Goal: Transaction & Acquisition: Obtain resource

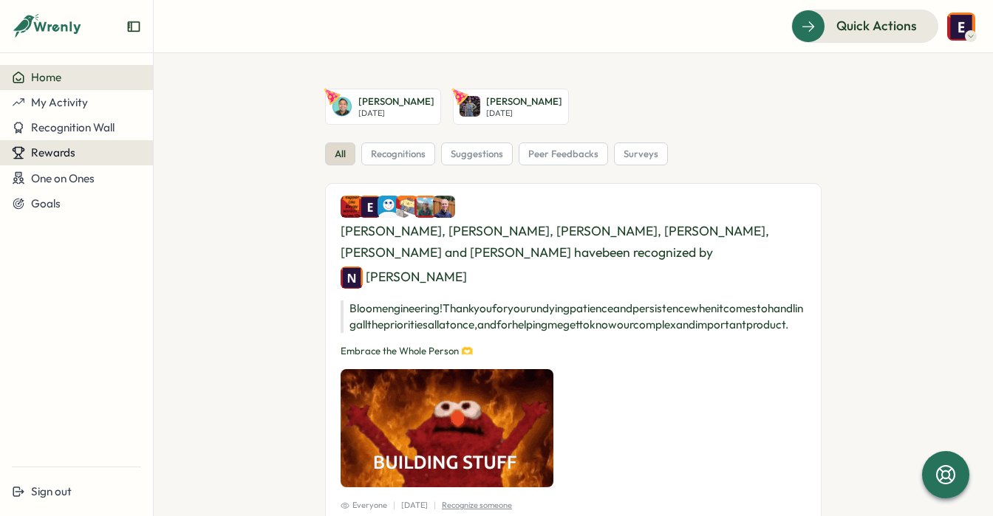
click at [55, 156] on span "Rewards" at bounding box center [53, 153] width 44 height 14
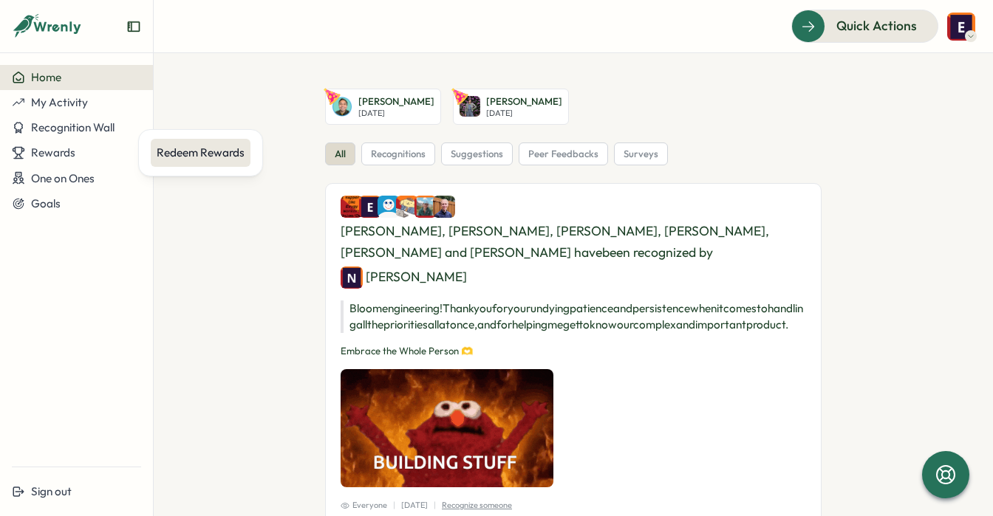
click at [206, 152] on div "Redeem Rewards" at bounding box center [201, 153] width 88 height 16
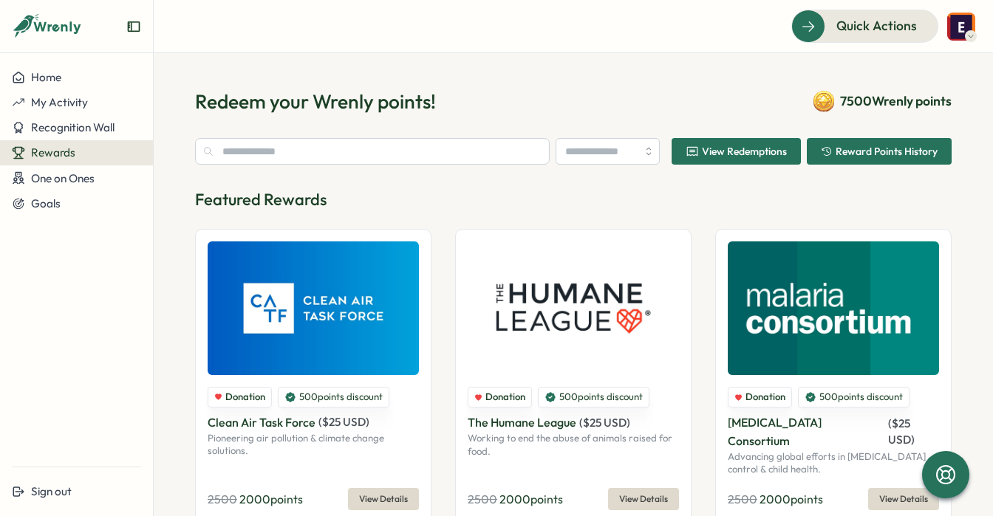
type input "**********"
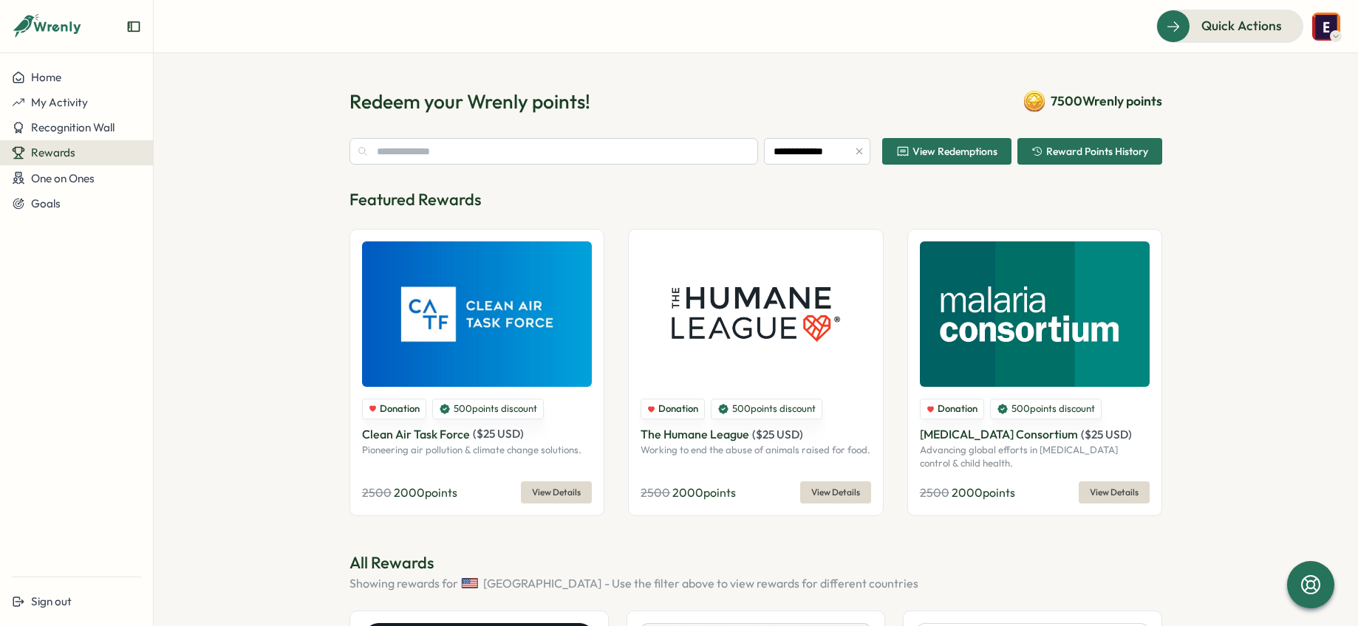
click at [974, 162] on span "View Redemptions" at bounding box center [946, 151] width 101 height 25
click at [696, 157] on input "text" at bounding box center [553, 151] width 409 height 27
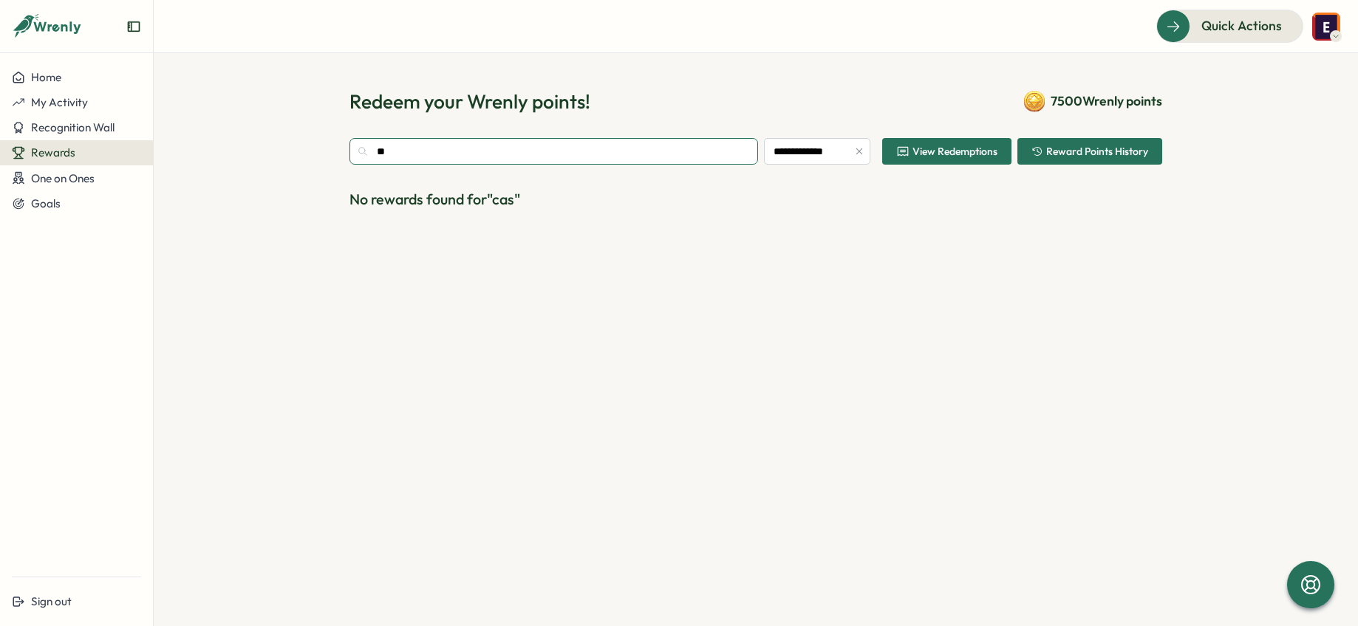
type input "*"
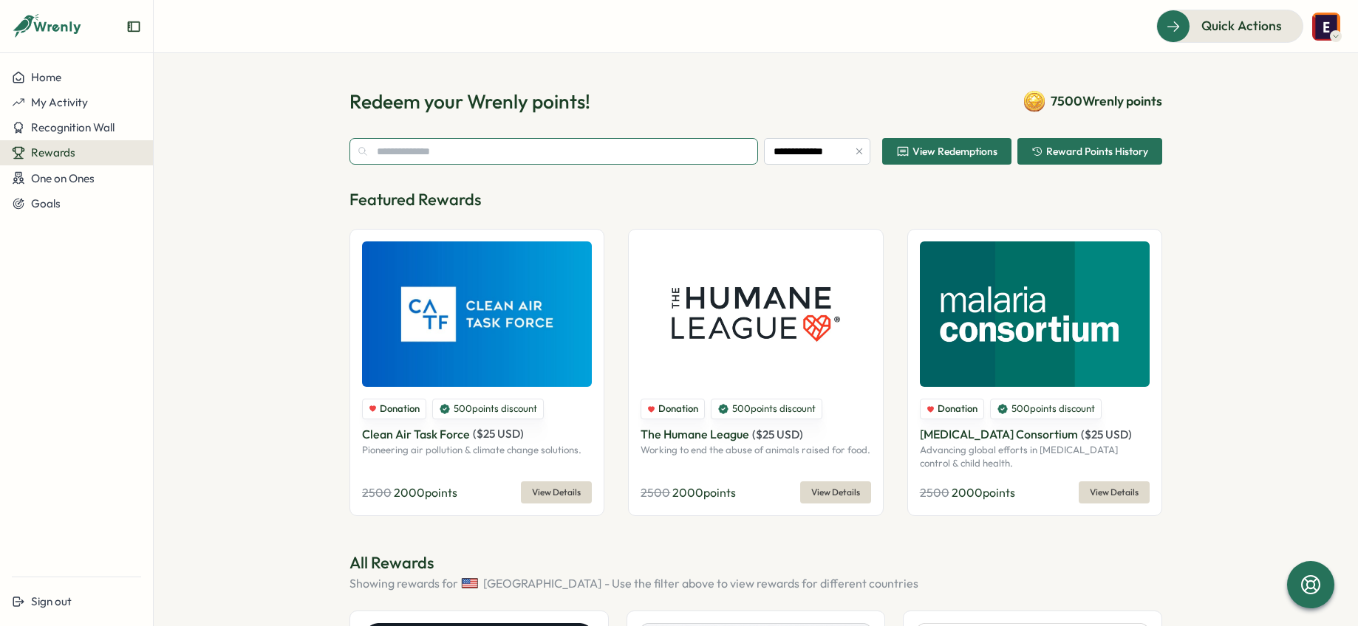
scroll to position [3, 0]
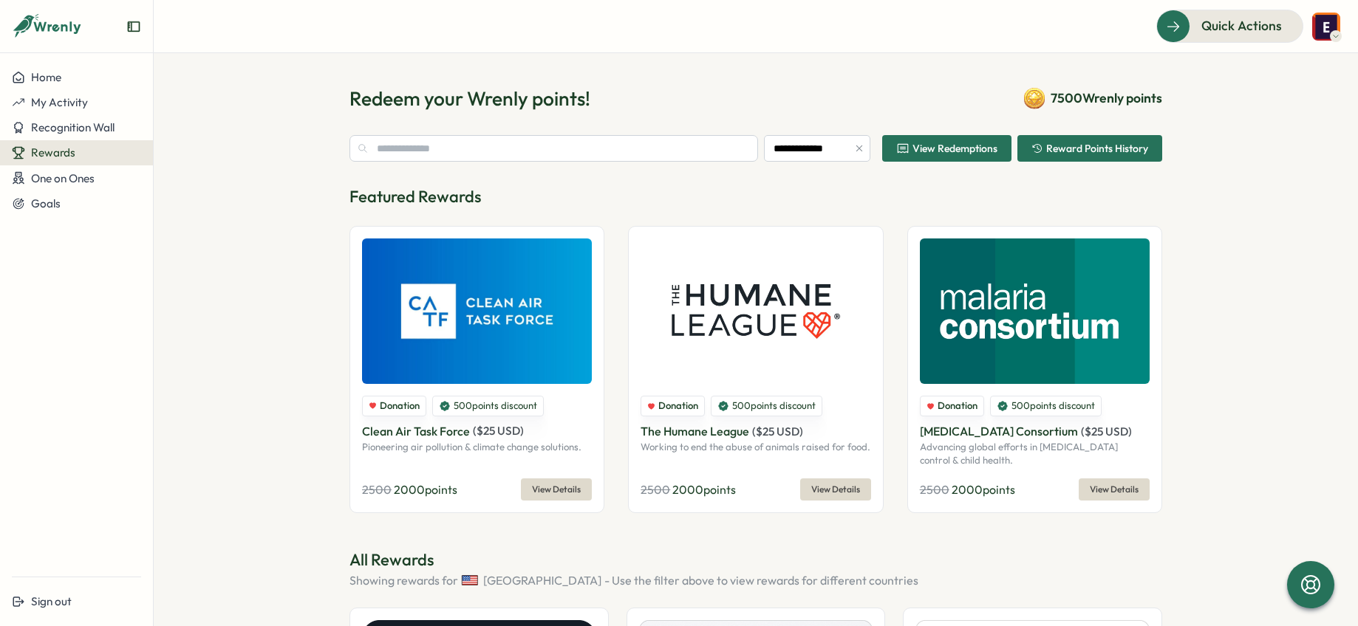
click at [561, 485] on span "View Details" at bounding box center [556, 489] width 49 height 21
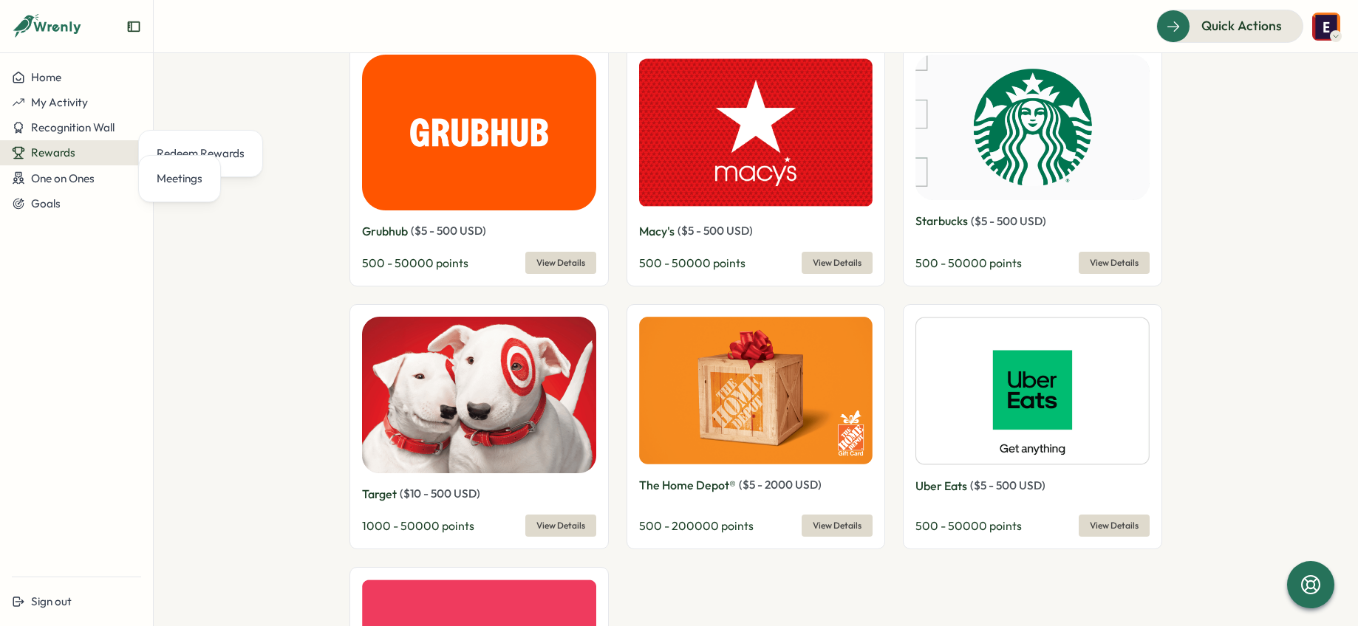
scroll to position [1118, 0]
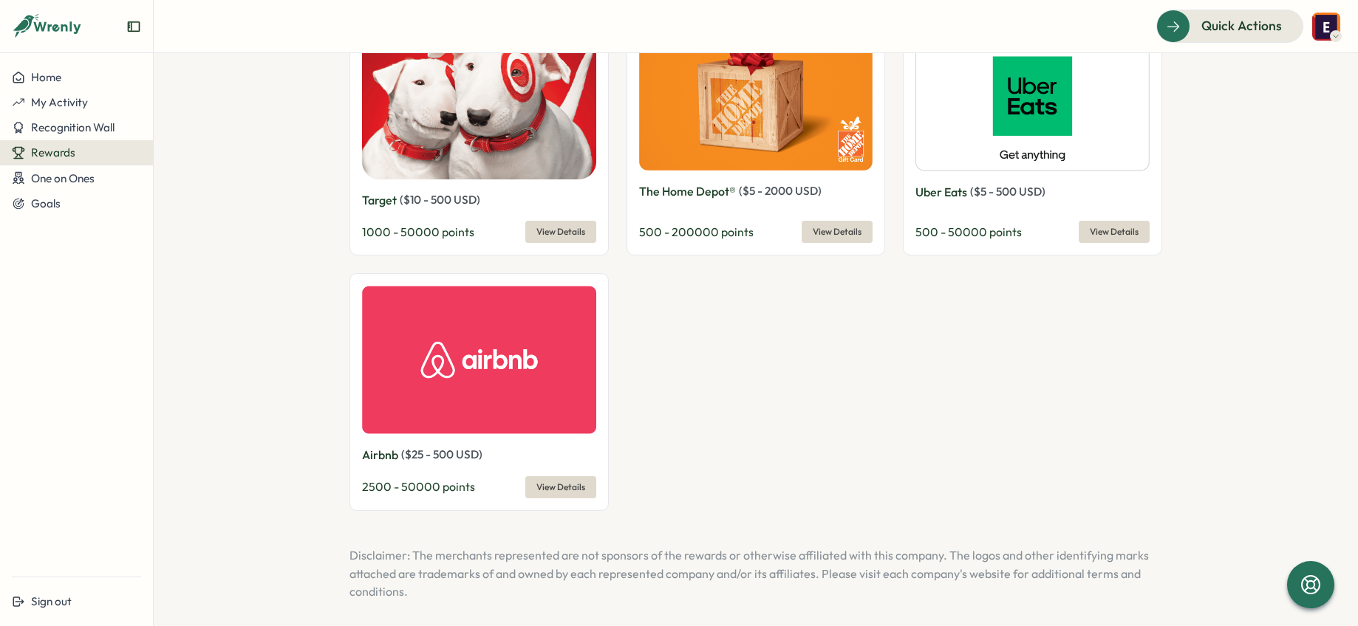
click at [567, 237] on span "View Details" at bounding box center [560, 232] width 49 height 21
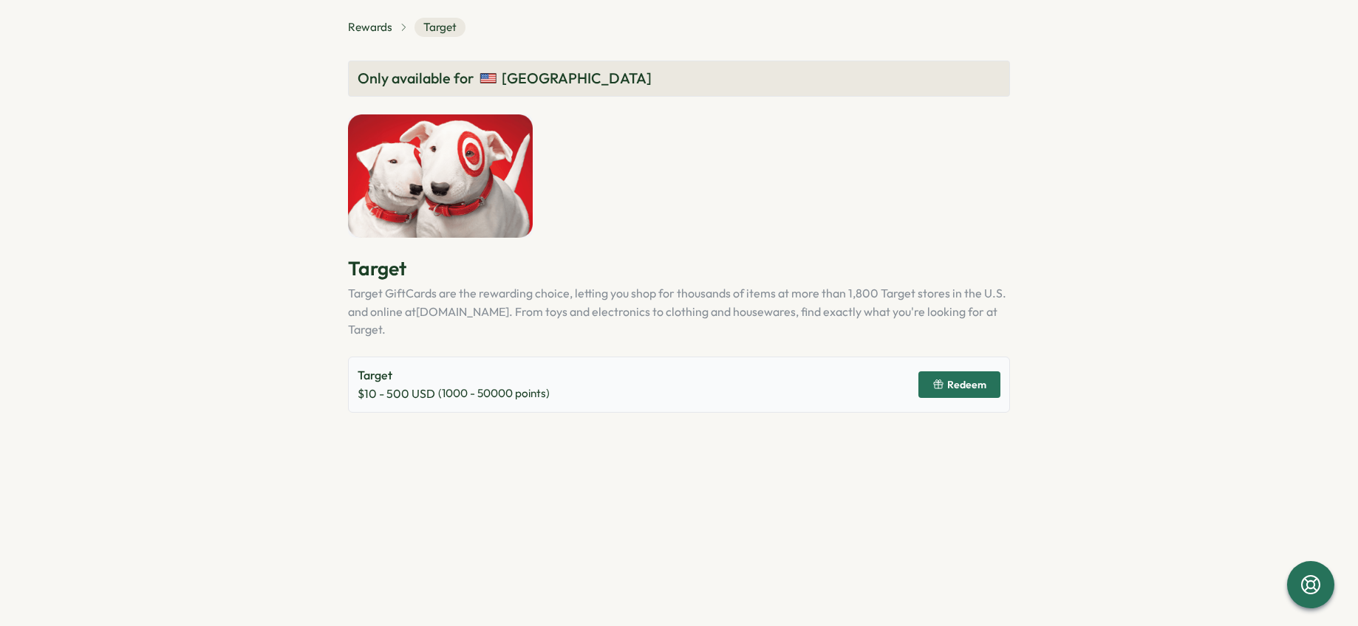
click at [977, 380] on span "Redeem" at bounding box center [966, 385] width 39 height 10
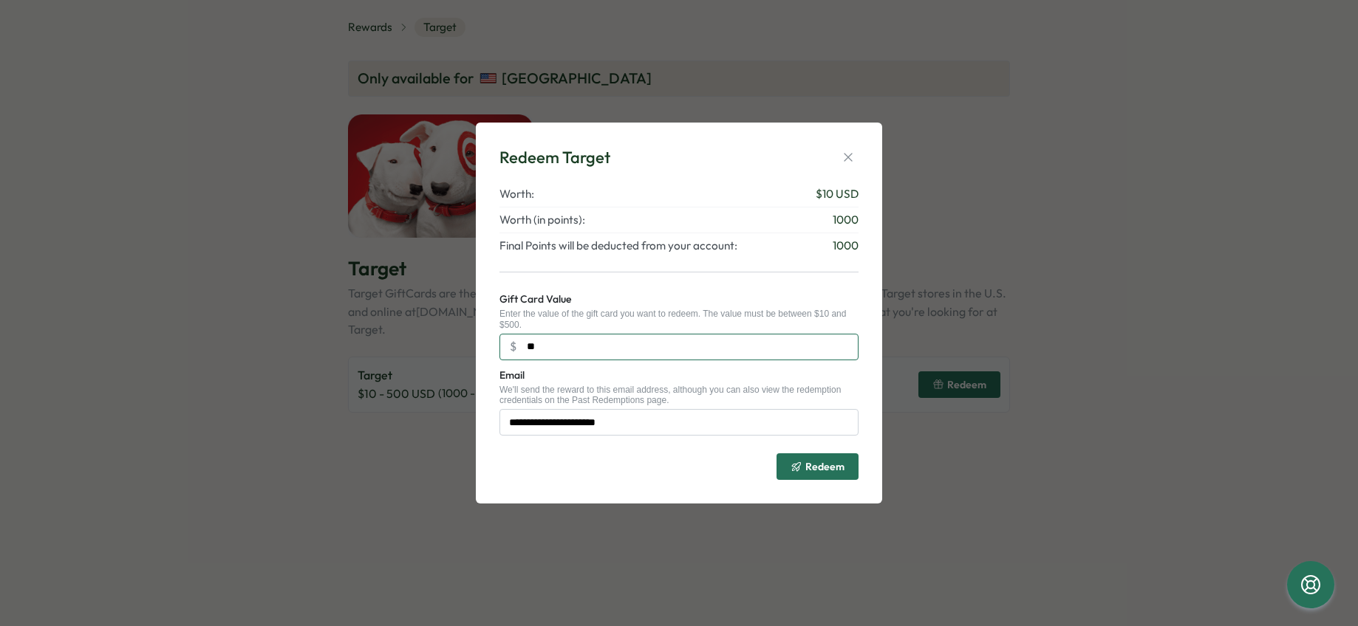
drag, startPoint x: 558, startPoint y: 347, endPoint x: 500, endPoint y: 344, distance: 58.5
click at [500, 344] on input "**" at bounding box center [678, 347] width 359 height 27
type input "**"
click at [800, 472] on icon "submit" at bounding box center [796, 467] width 12 height 12
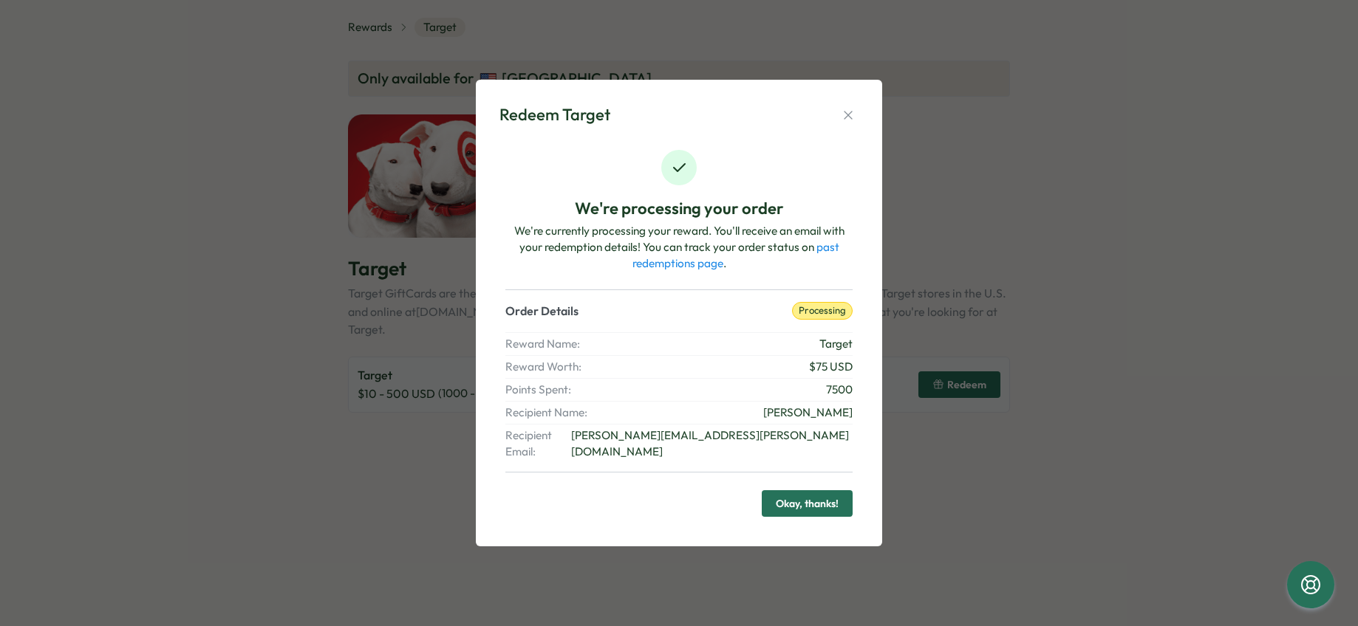
click at [810, 491] on span "Okay, thanks!" at bounding box center [807, 503] width 63 height 25
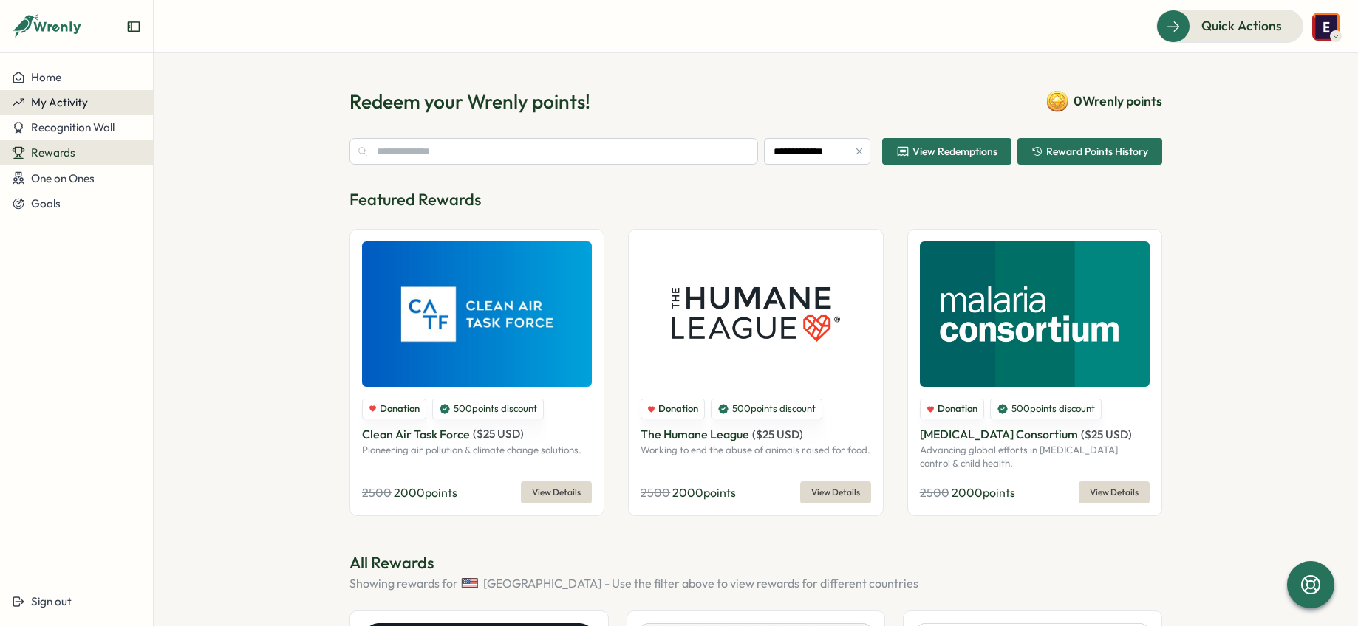
click at [59, 97] on span "My Activity" at bounding box center [59, 102] width 57 height 14
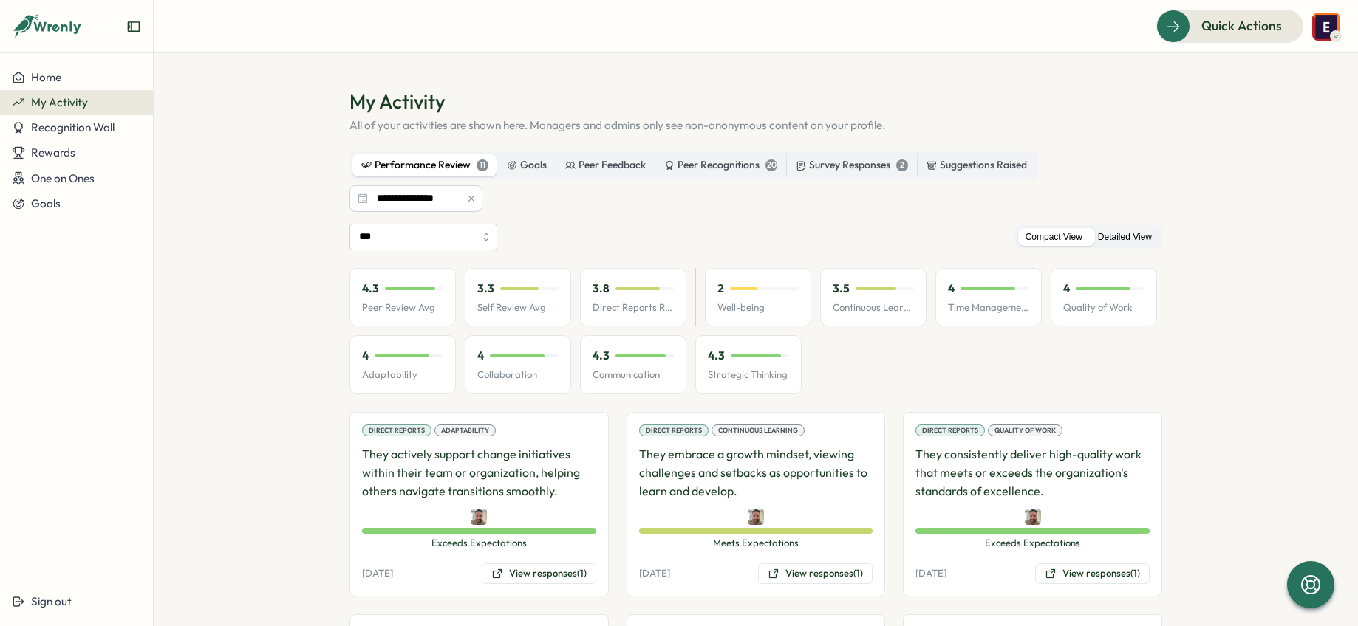
click at [992, 234] on label "Detailed View" at bounding box center [1124, 237] width 69 height 18
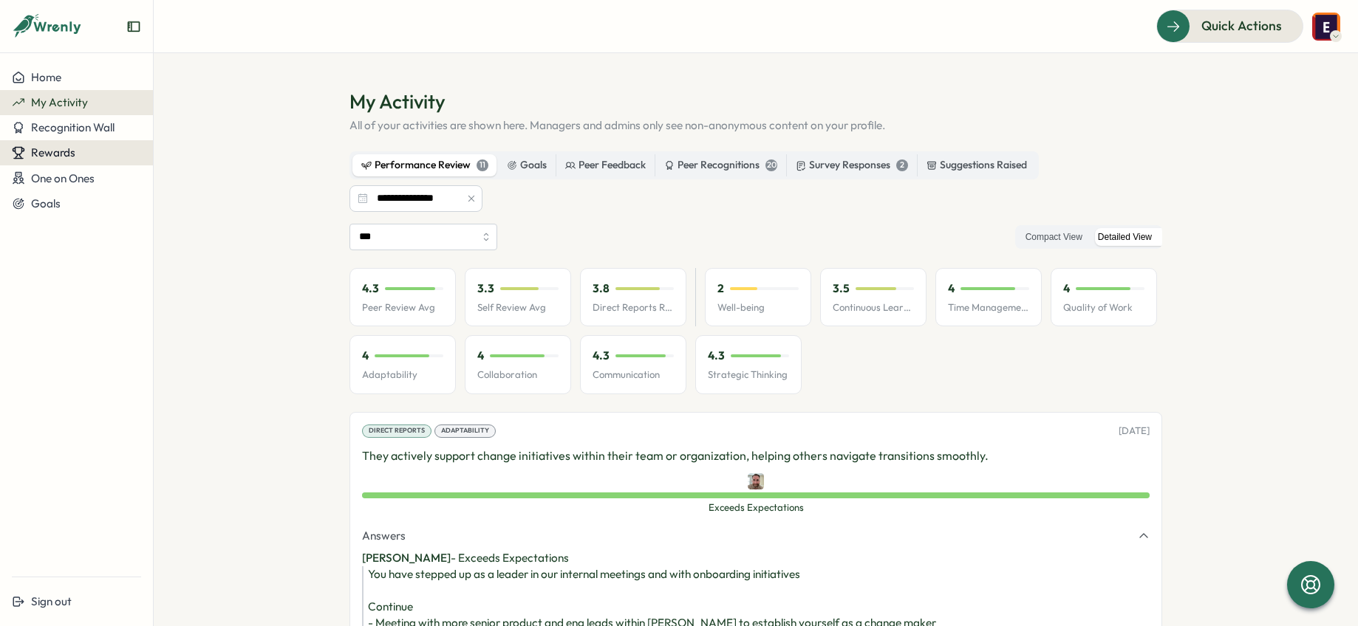
click at [48, 153] on span "Rewards" at bounding box center [53, 153] width 44 height 14
click at [206, 151] on div "Redeem Rewards" at bounding box center [201, 153] width 88 height 16
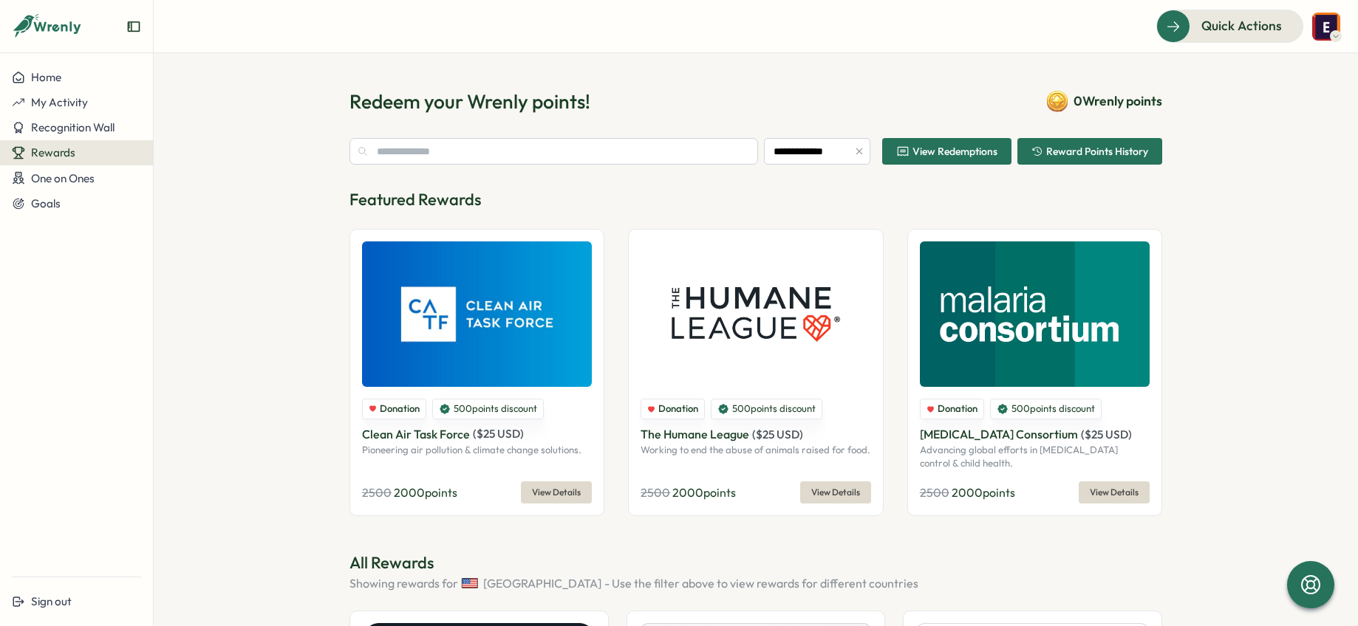
click at [971, 146] on span "View Redemptions" at bounding box center [954, 151] width 85 height 10
